Goal: Navigation & Orientation: Find specific page/section

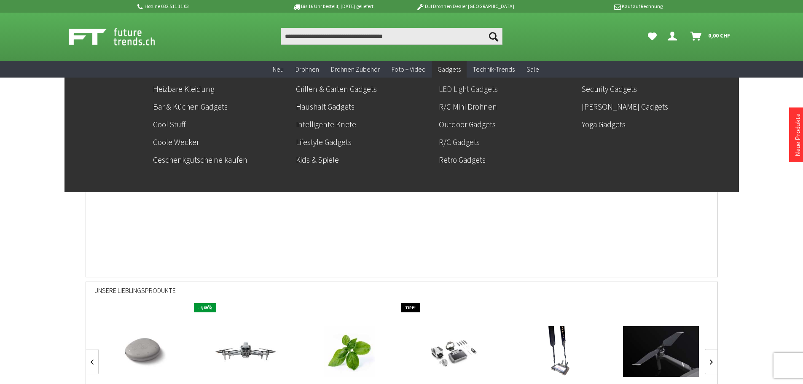
scroll to position [0, 312]
click at [462, 89] on link "LED Light Gadgets" at bounding box center [507, 89] width 136 height 14
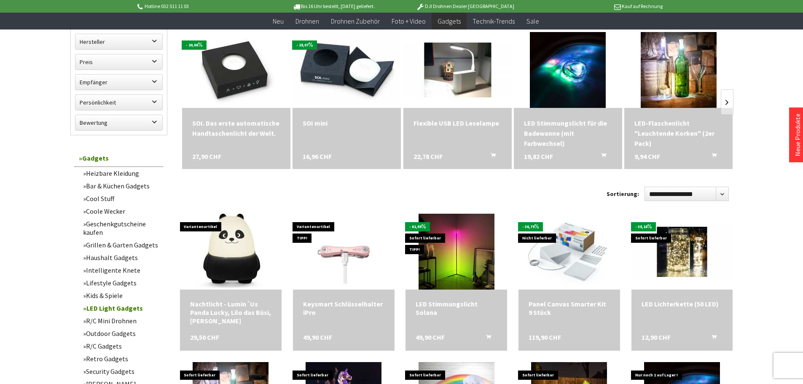
scroll to position [126, 0]
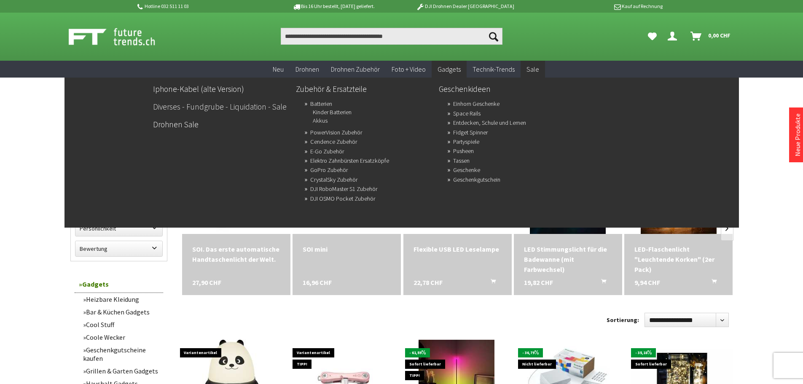
click at [202, 107] on link "Diverses - Fundgrube - Liquidation - Sale" at bounding box center [221, 106] width 136 height 14
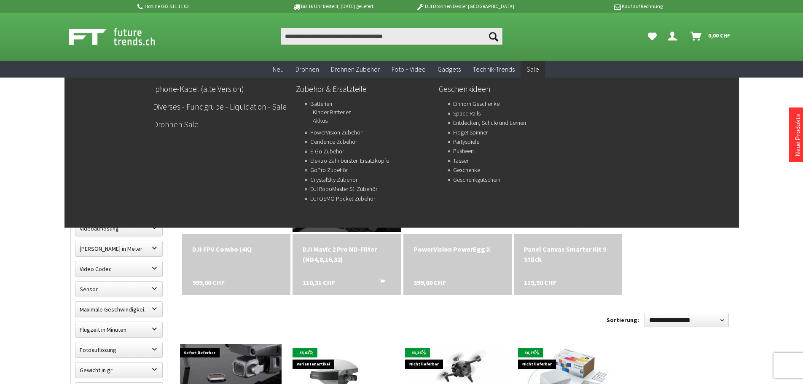
click at [175, 126] on link "Drohnen Sale" at bounding box center [221, 124] width 136 height 14
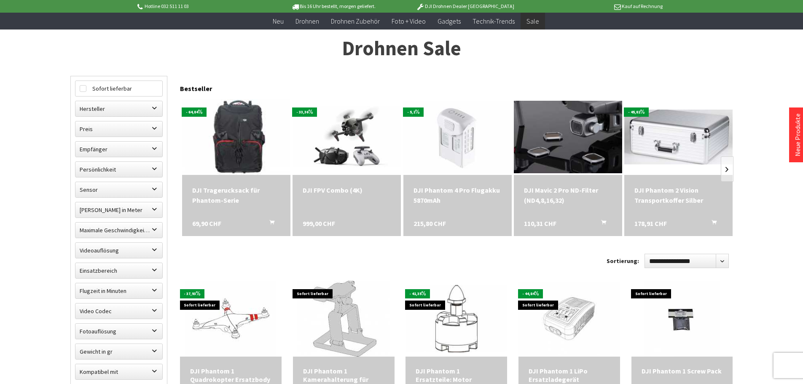
scroll to position [84, 0]
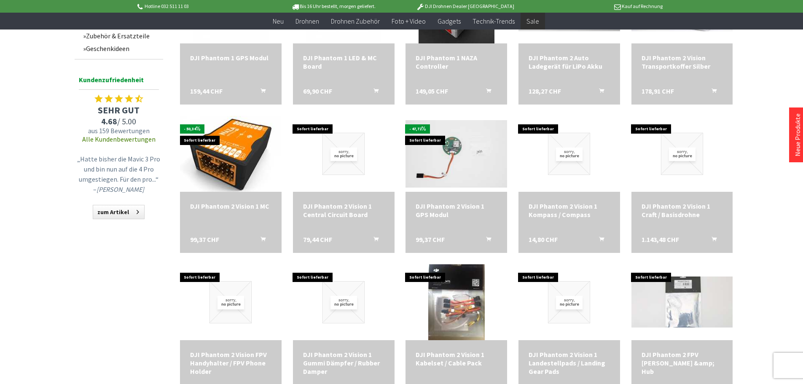
scroll to position [674, 0]
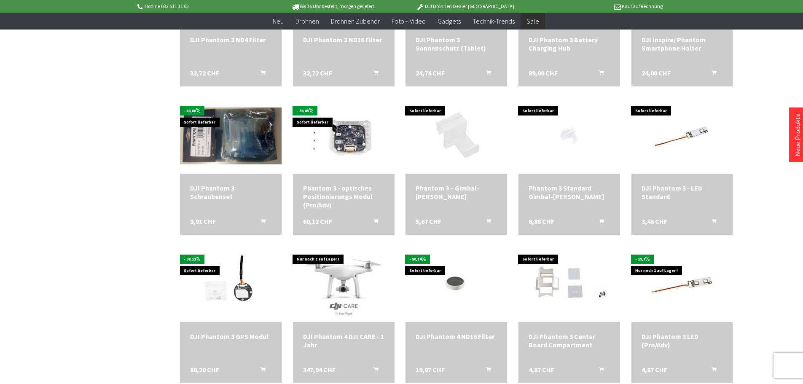
scroll to position [1602, 0]
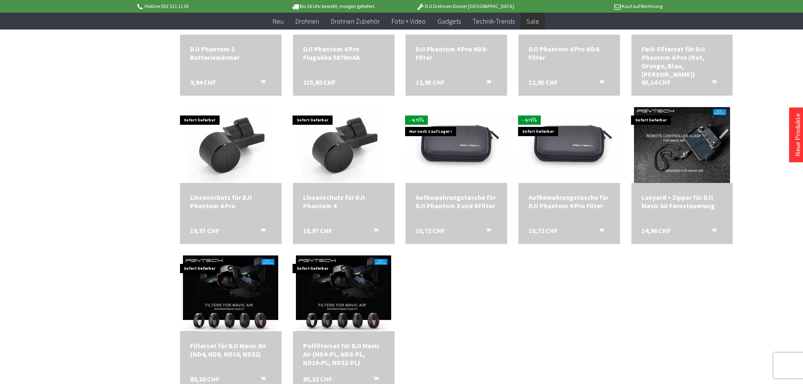
scroll to position [2150, 0]
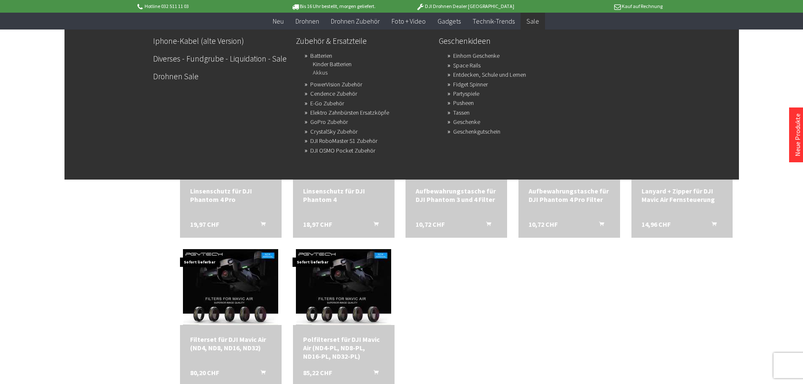
click at [317, 71] on link "Akkus" at bounding box center [320, 73] width 15 height 12
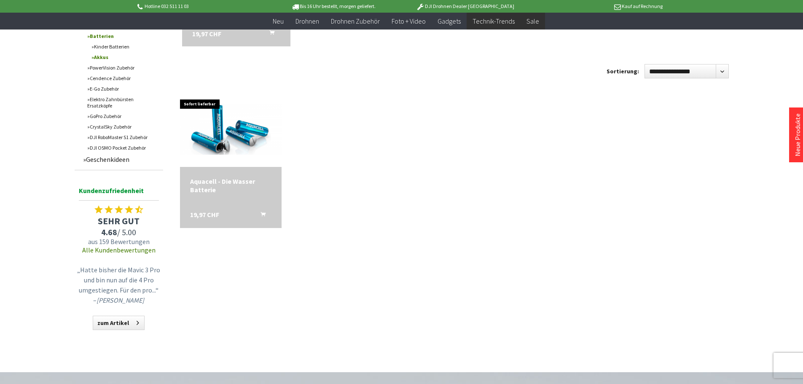
scroll to position [211, 0]
